Goal: Task Accomplishment & Management: Use online tool/utility

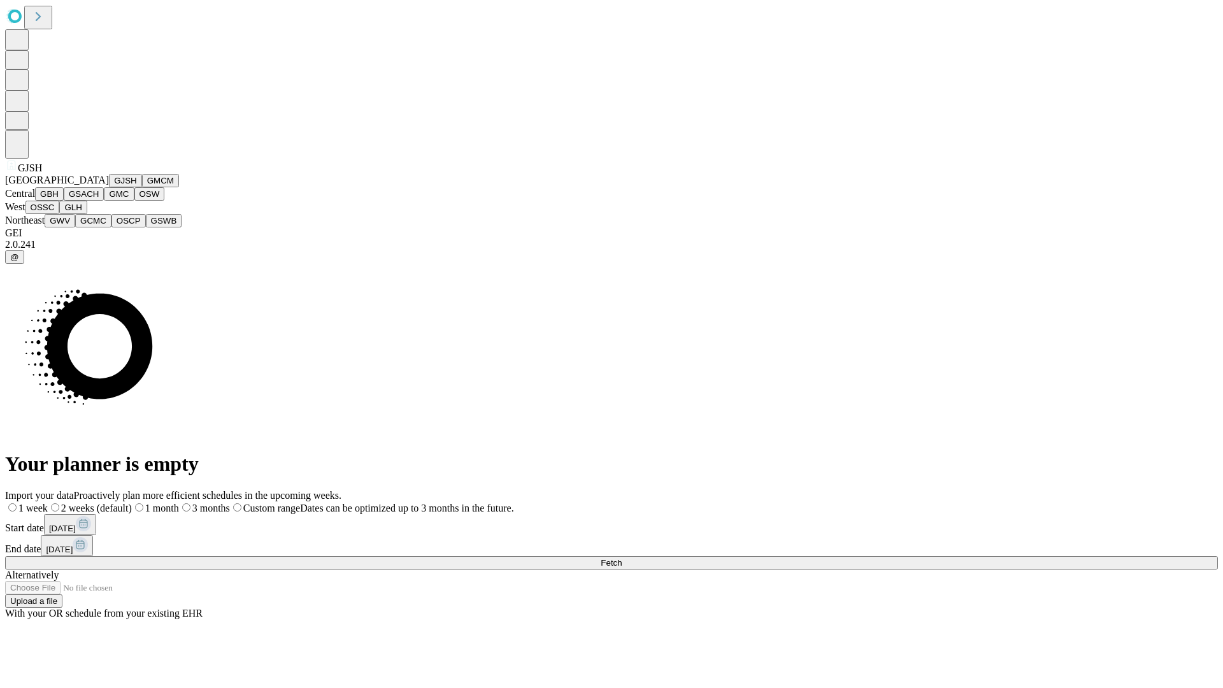
click at [109, 187] on button "GJSH" at bounding box center [125, 180] width 33 height 13
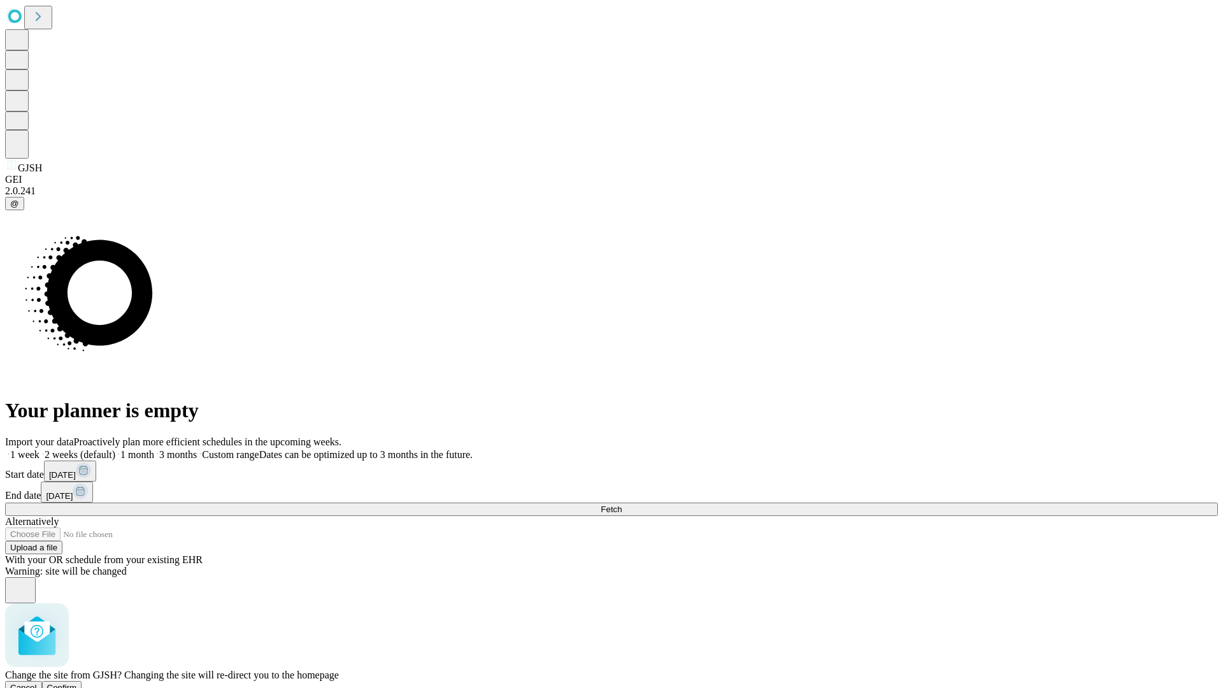
click at [77, 683] on span "Confirm" at bounding box center [62, 688] width 30 height 10
click at [39, 449] on label "1 week" at bounding box center [22, 454] width 34 height 11
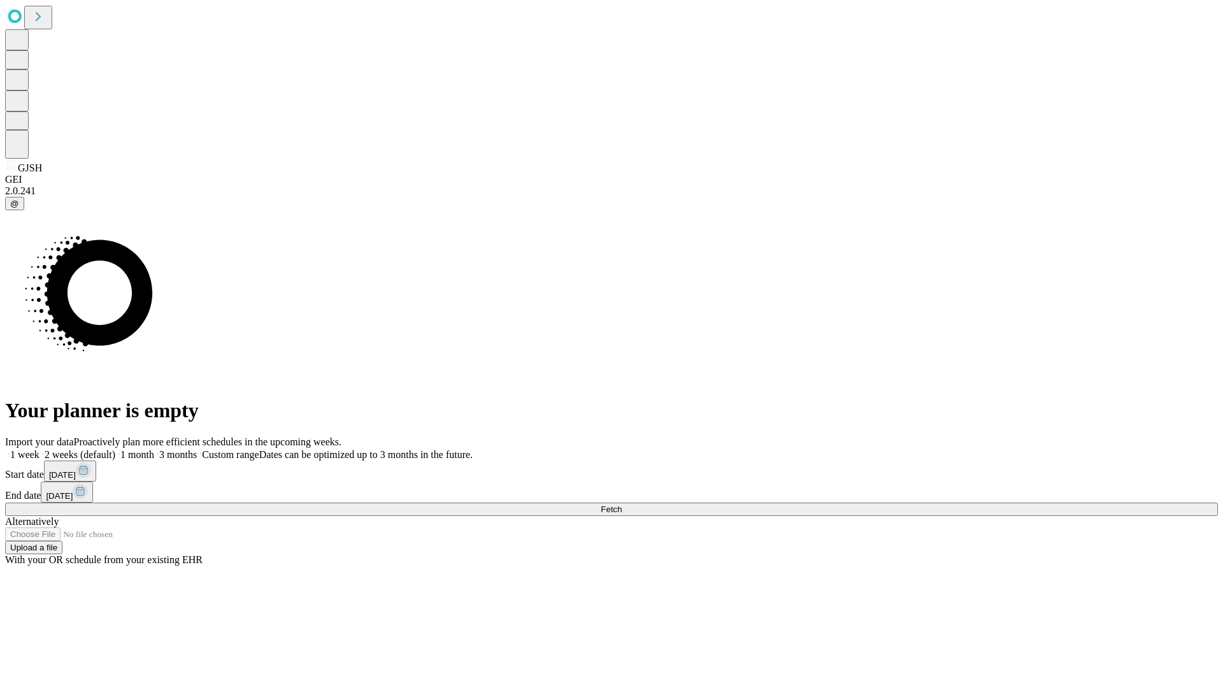
click at [622, 505] on span "Fetch" at bounding box center [611, 510] width 21 height 10
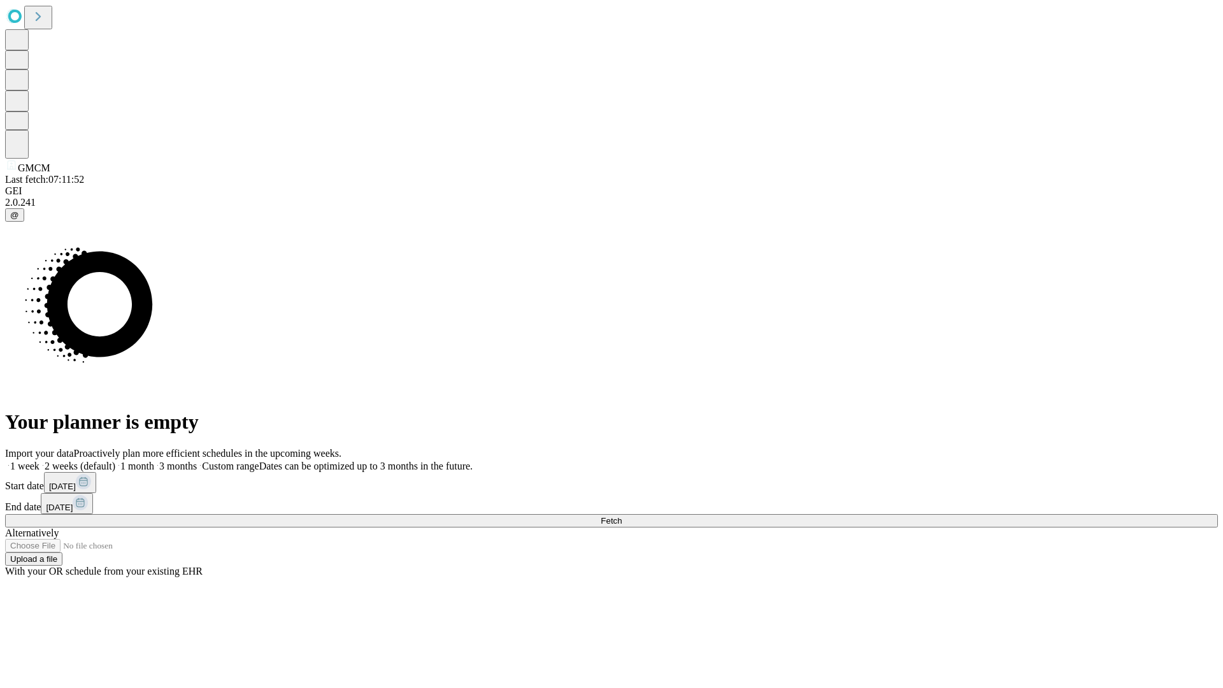
click at [622, 516] on span "Fetch" at bounding box center [611, 521] width 21 height 10
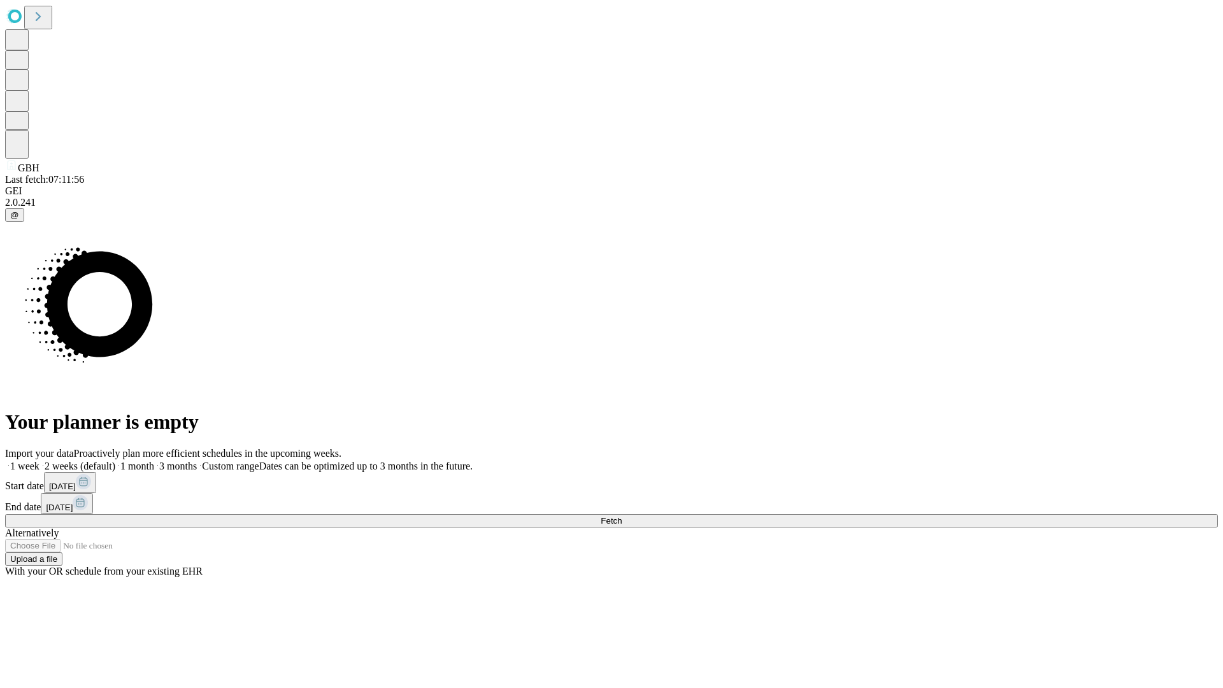
click at [39, 461] on label "1 week" at bounding box center [22, 466] width 34 height 11
click at [622, 516] on span "Fetch" at bounding box center [611, 521] width 21 height 10
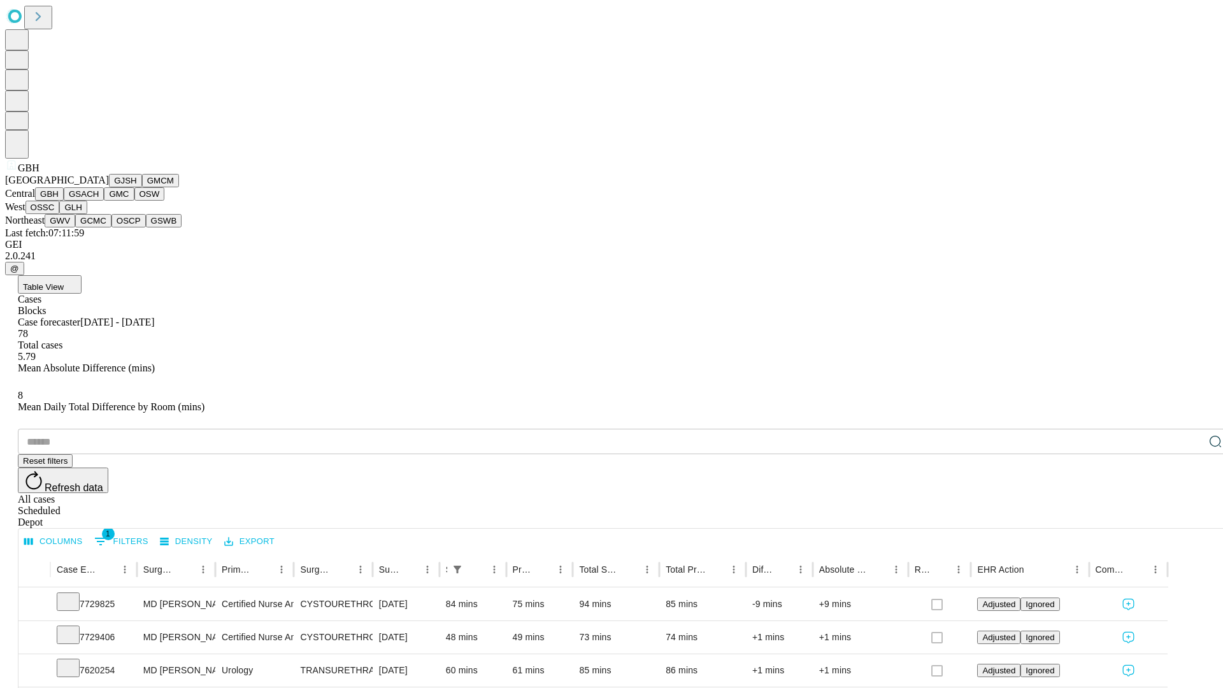
click at [99, 201] on button "GSACH" at bounding box center [84, 193] width 40 height 13
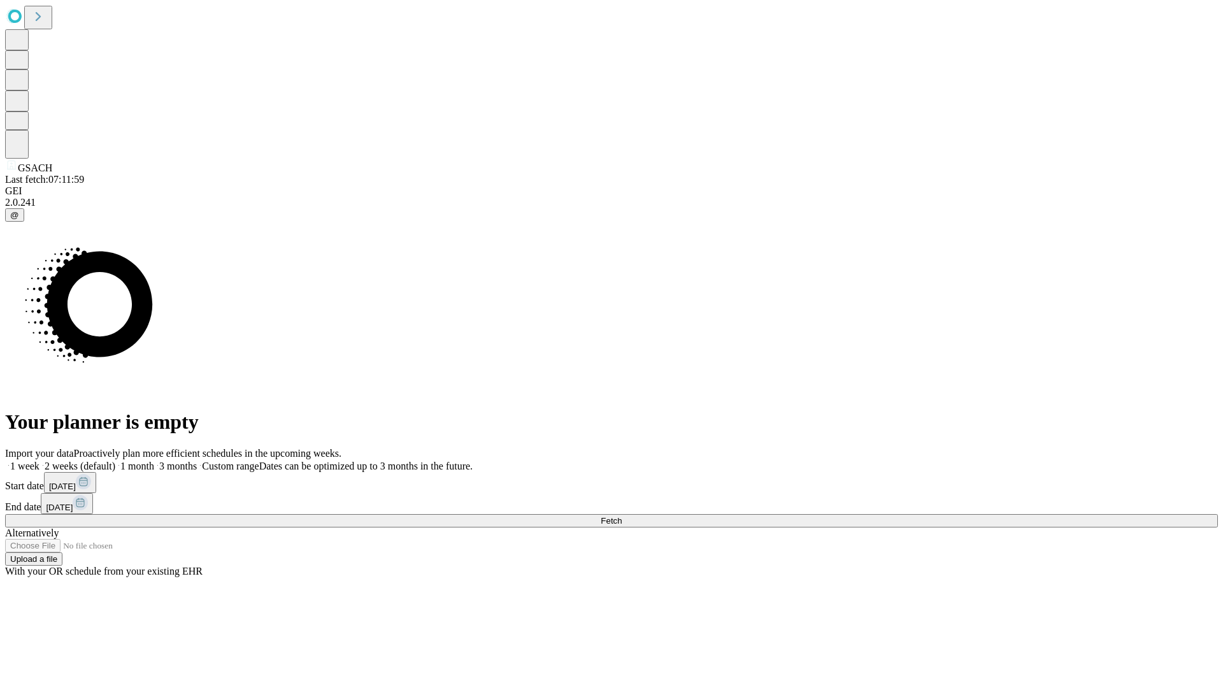
click at [39, 461] on label "1 week" at bounding box center [22, 466] width 34 height 11
click at [622, 516] on span "Fetch" at bounding box center [611, 521] width 21 height 10
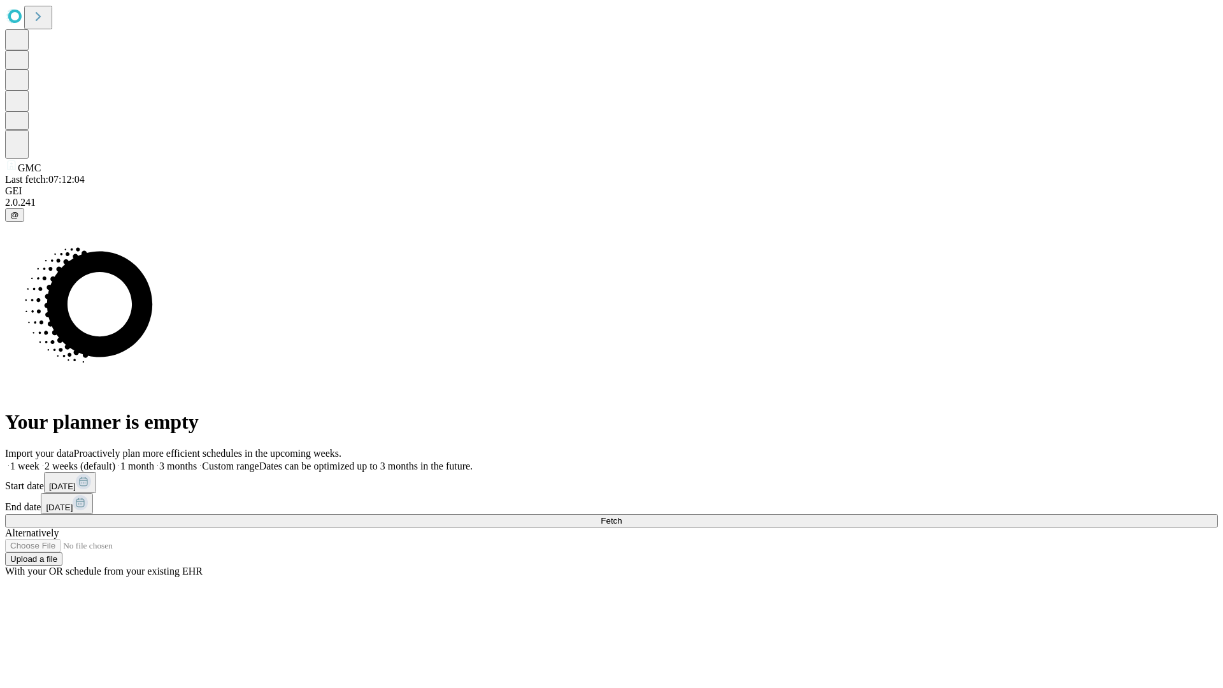
click at [39, 461] on label "1 week" at bounding box center [22, 466] width 34 height 11
click at [622, 516] on span "Fetch" at bounding box center [611, 521] width 21 height 10
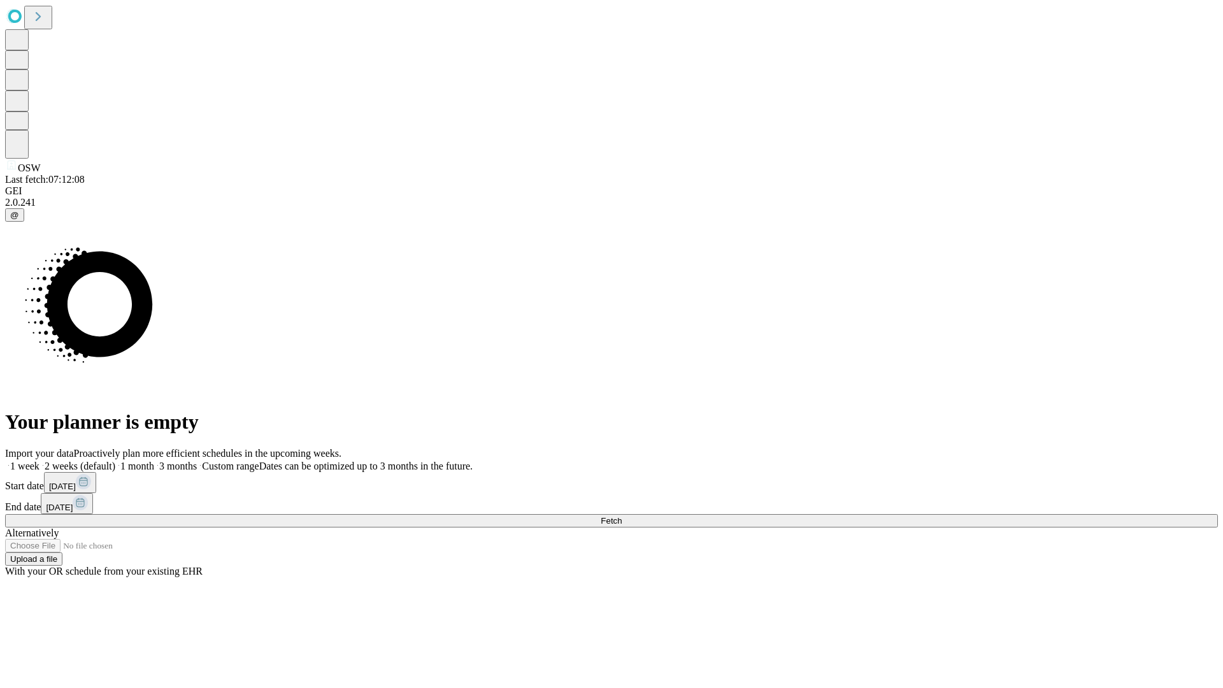
click at [39, 461] on label "1 week" at bounding box center [22, 466] width 34 height 11
click at [622, 516] on span "Fetch" at bounding box center [611, 521] width 21 height 10
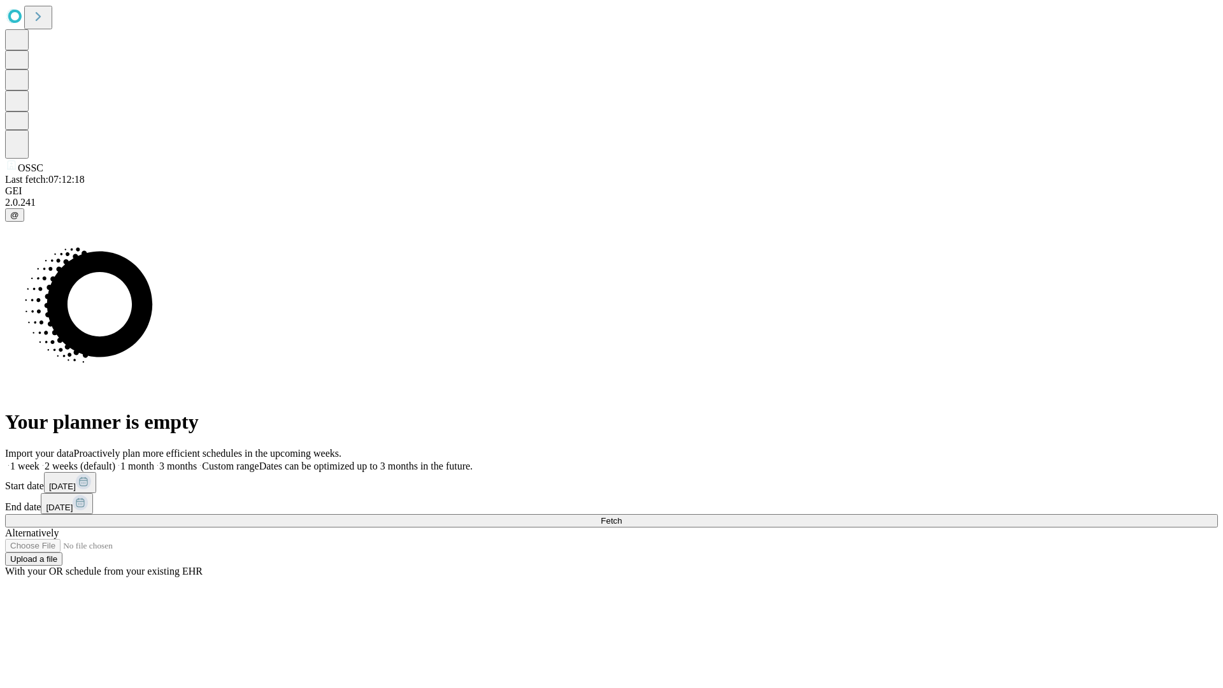
click at [39, 461] on label "1 week" at bounding box center [22, 466] width 34 height 11
click at [622, 516] on span "Fetch" at bounding box center [611, 521] width 21 height 10
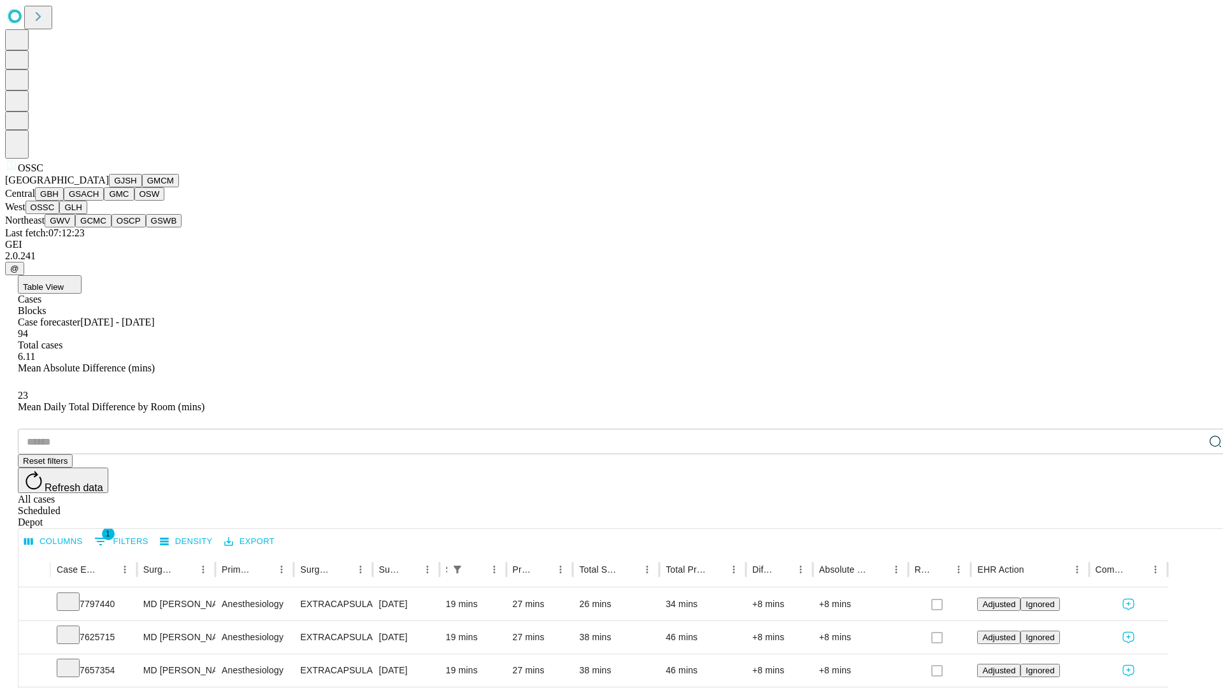
click at [87, 214] on button "GLH" at bounding box center [72, 207] width 27 height 13
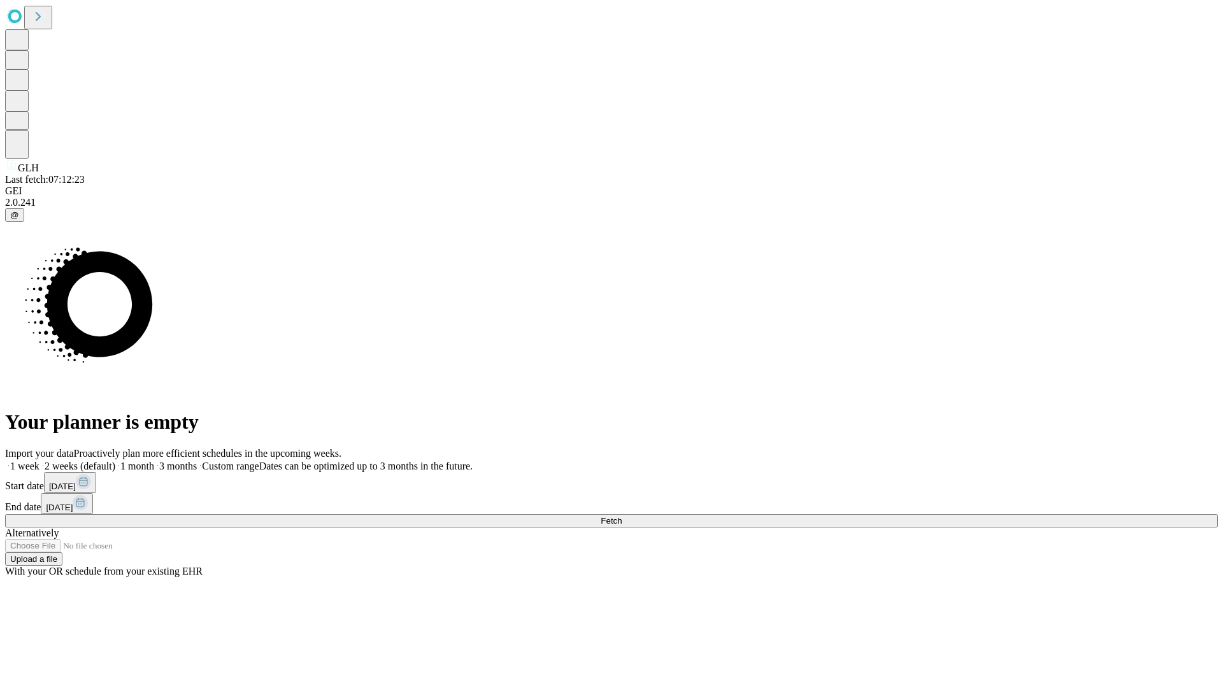
click at [39, 461] on label "1 week" at bounding box center [22, 466] width 34 height 11
click at [622, 516] on span "Fetch" at bounding box center [611, 521] width 21 height 10
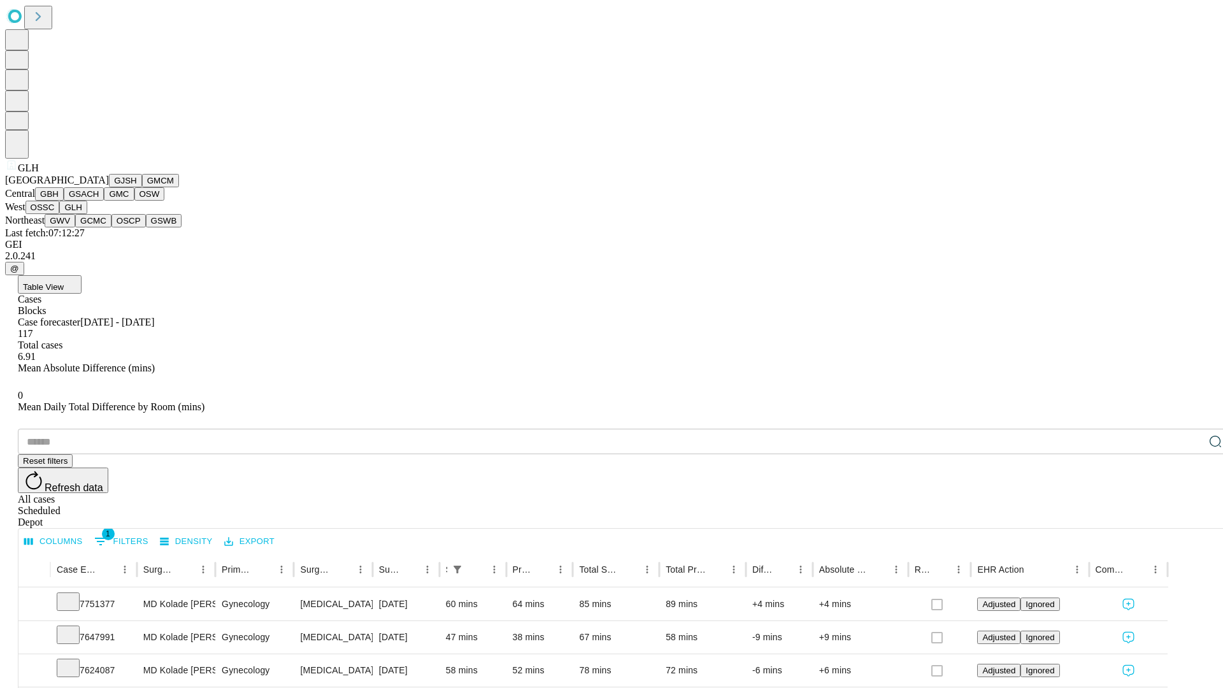
click at [75, 227] on button "GWV" at bounding box center [60, 220] width 31 height 13
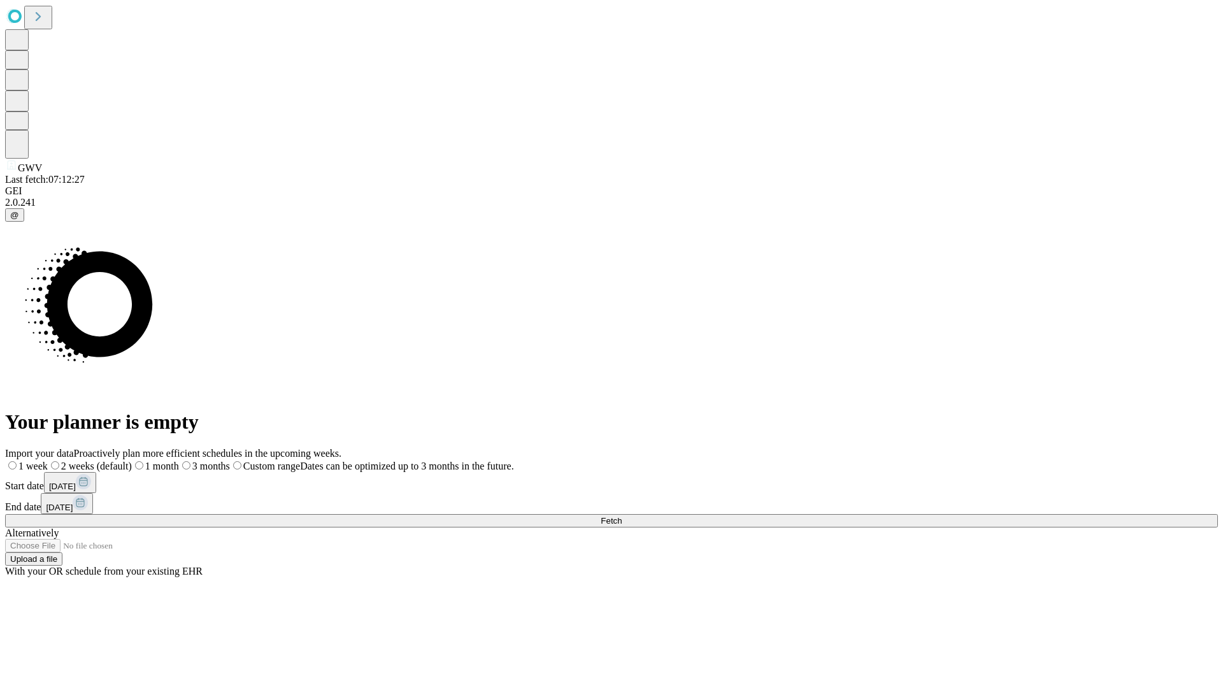
click at [48, 461] on label "1 week" at bounding box center [26, 466] width 43 height 11
click at [622, 516] on span "Fetch" at bounding box center [611, 521] width 21 height 10
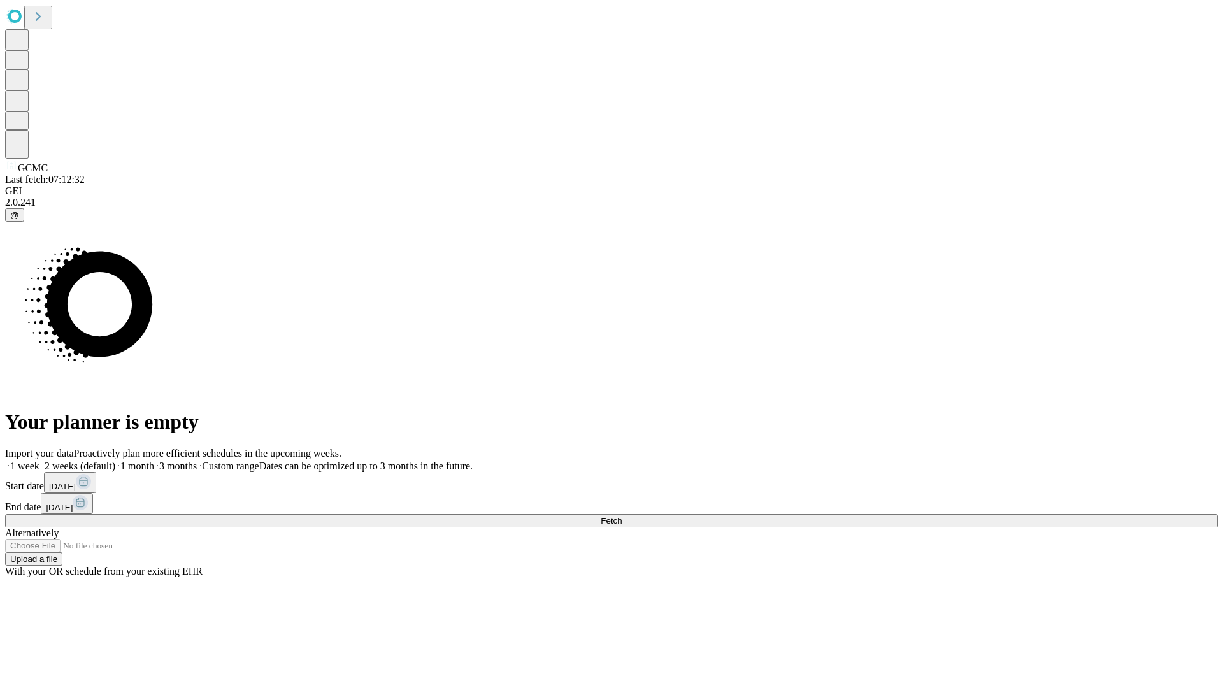
click at [39, 461] on label "1 week" at bounding box center [22, 466] width 34 height 11
click at [622, 516] on span "Fetch" at bounding box center [611, 521] width 21 height 10
